Goal: Find specific page/section: Find specific page/section

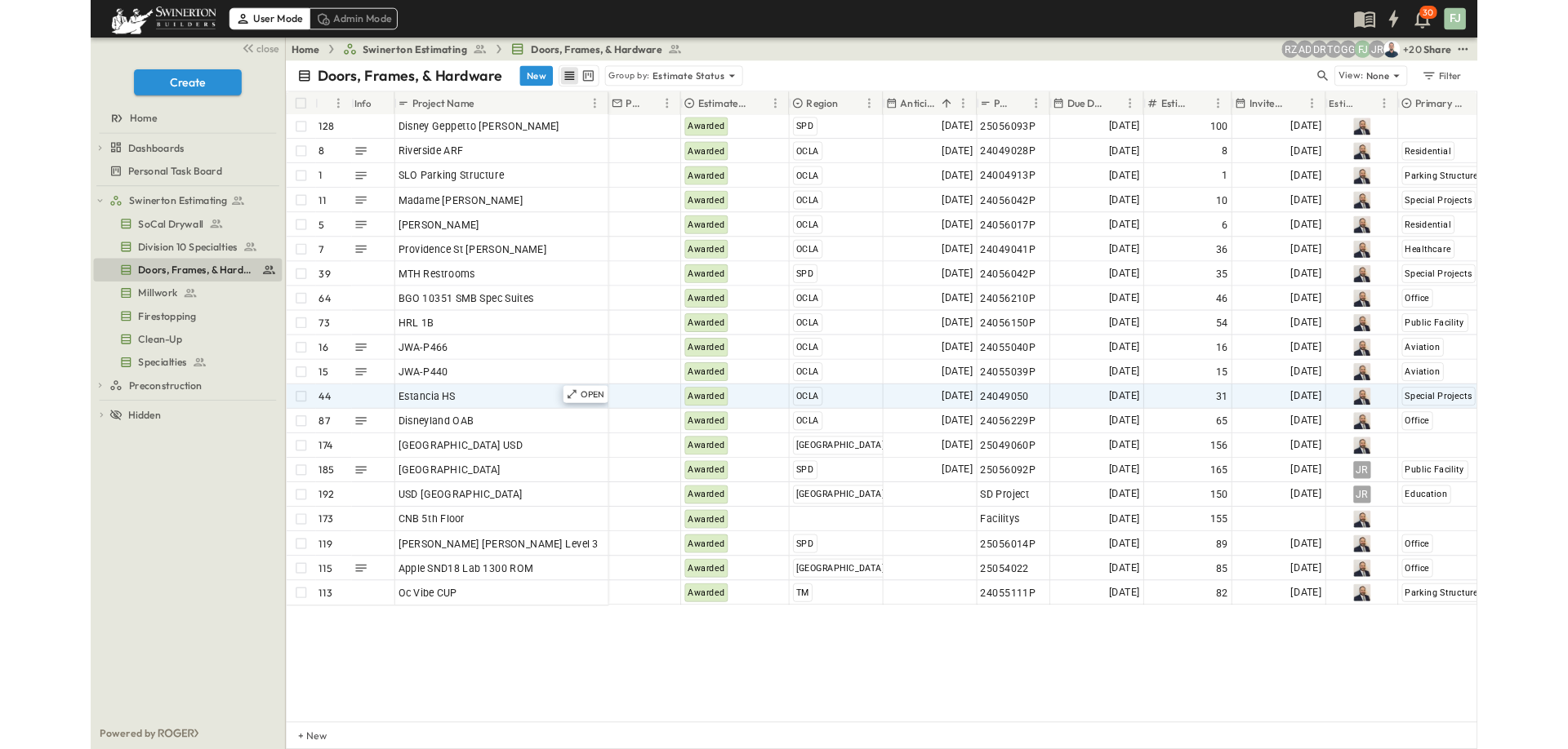
scroll to position [6361, 0]
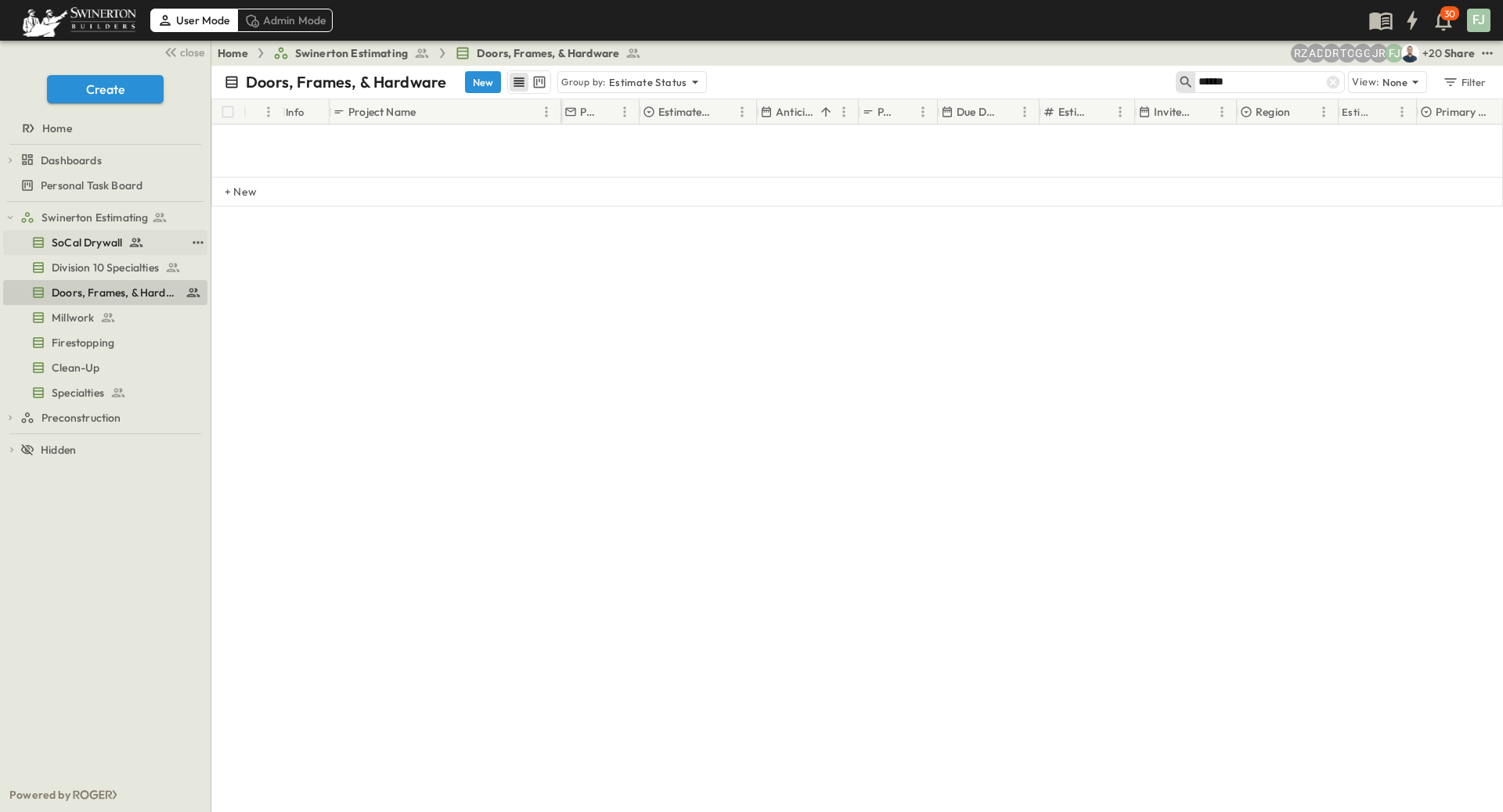
click at [65, 235] on span "SoCal Drywall" at bounding box center [87, 243] width 71 height 15
